Goal: Information Seeking & Learning: Learn about a topic

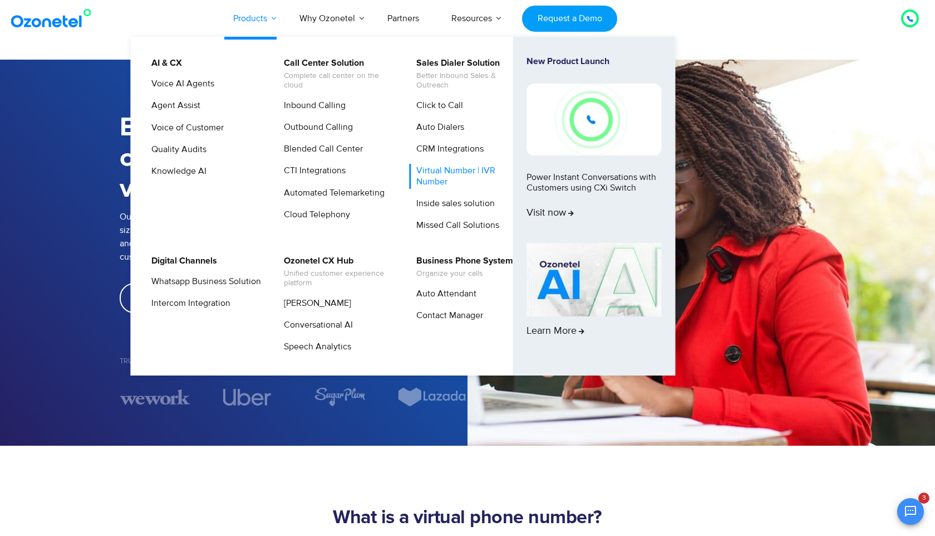
click at [262, 22] on link "Products" at bounding box center [250, 18] width 66 height 37
click at [295, 109] on link "Inbound Calling" at bounding box center [312, 106] width 71 height 14
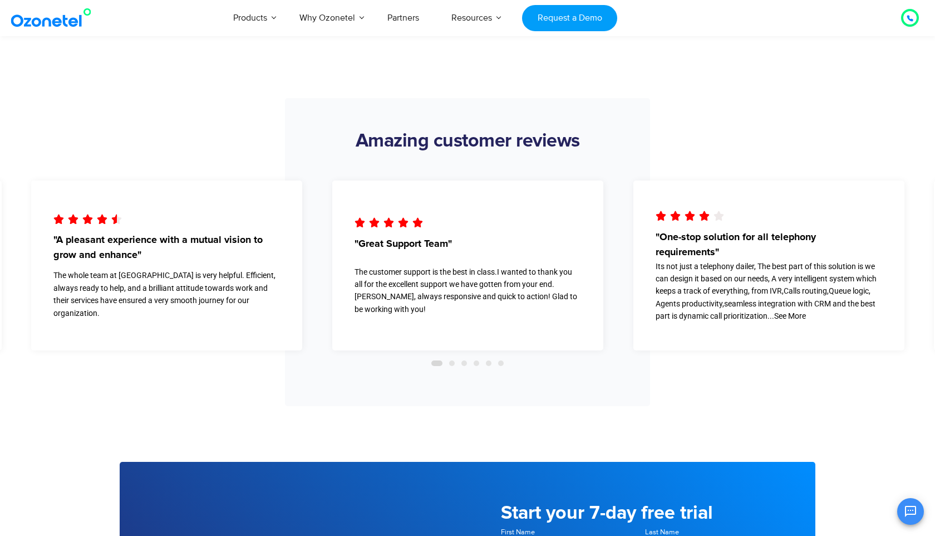
scroll to position [2062, 0]
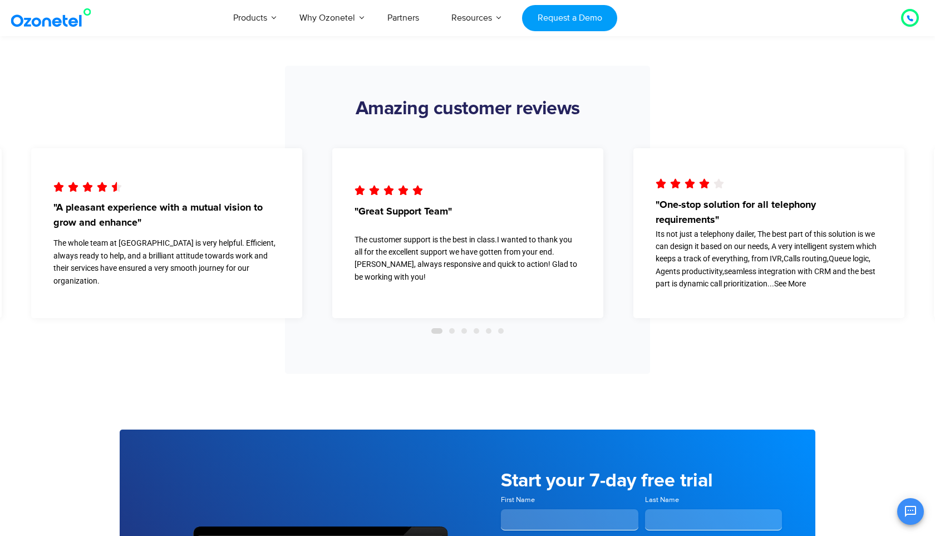
click at [454, 330] on span "Go to slide 2" at bounding box center [452, 331] width 6 height 6
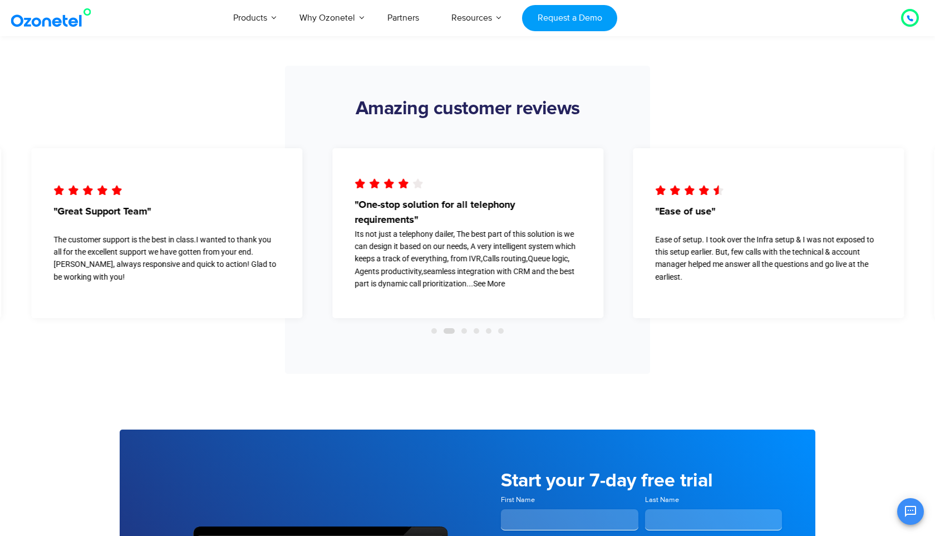
click at [461, 331] on div "Slides" at bounding box center [467, 330] width 919 height 13
click at [460, 327] on div "Slides" at bounding box center [467, 330] width 919 height 13
click at [462, 327] on div "Slides" at bounding box center [467, 330] width 919 height 13
click at [466, 329] on span "Go to slide 3" at bounding box center [465, 331] width 6 height 6
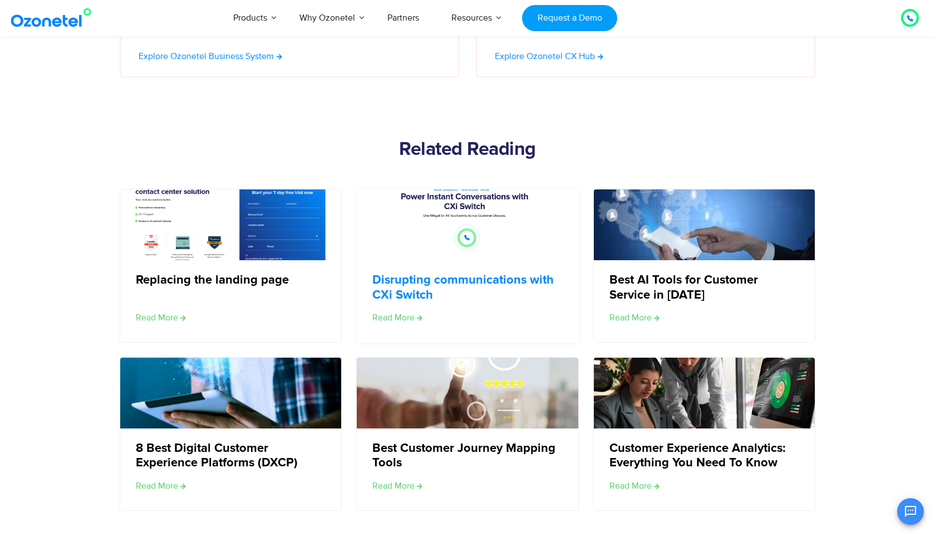
scroll to position [3200, 0]
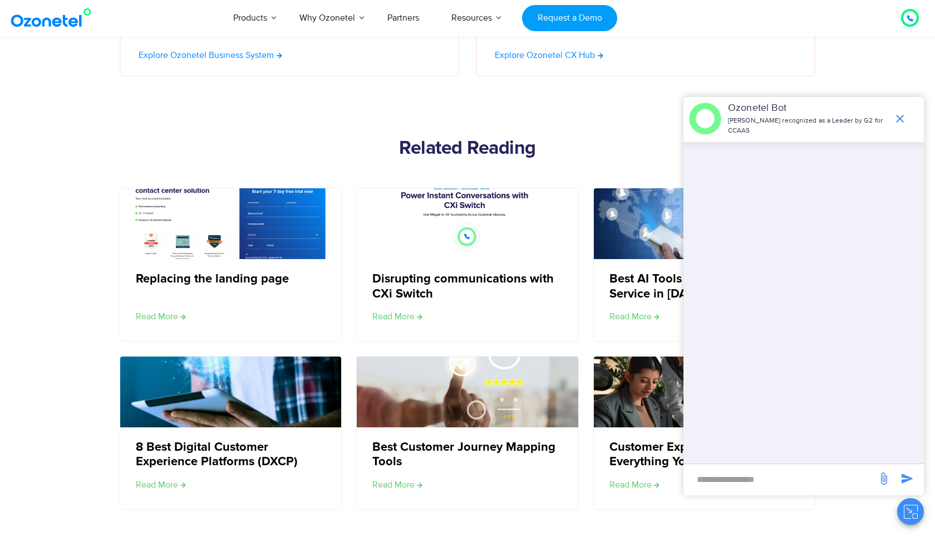
click at [900, 116] on icon "end chat or minimize" at bounding box center [900, 118] width 13 height 13
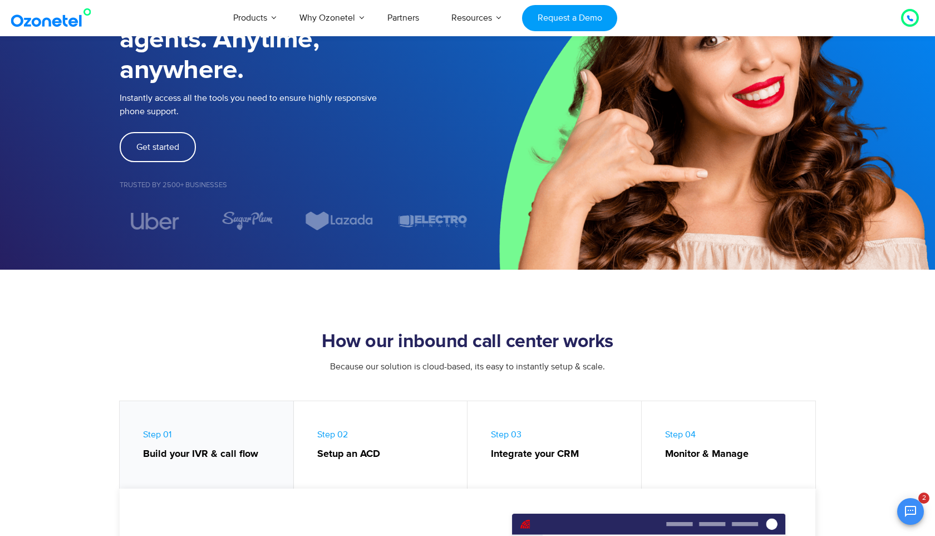
scroll to position [0, 0]
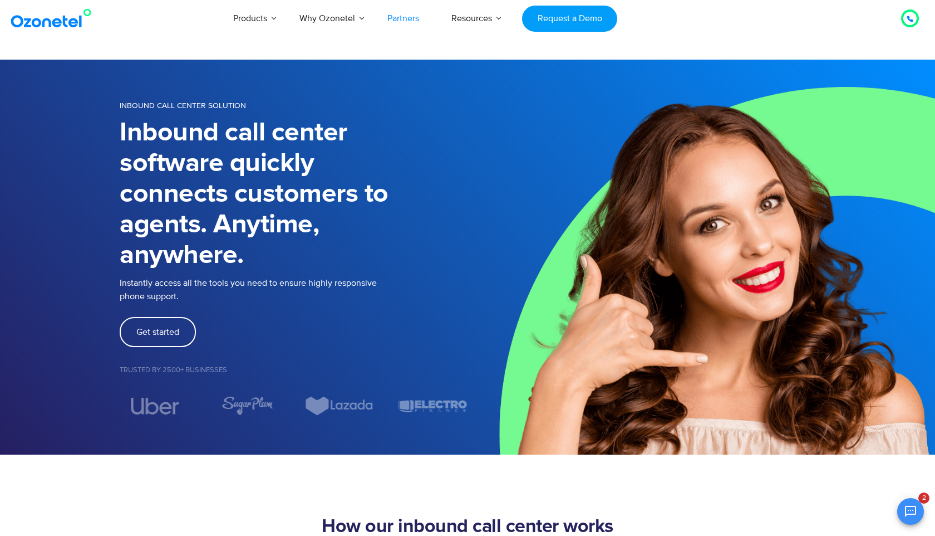
click at [408, 16] on link "Partners" at bounding box center [403, 18] width 64 height 37
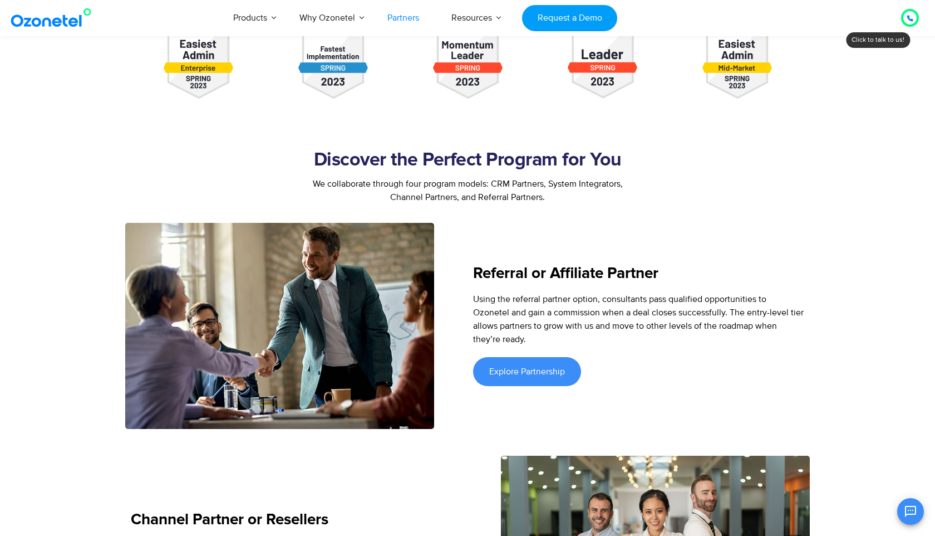
scroll to position [346, 0]
